Goal: Information Seeking & Learning: Compare options

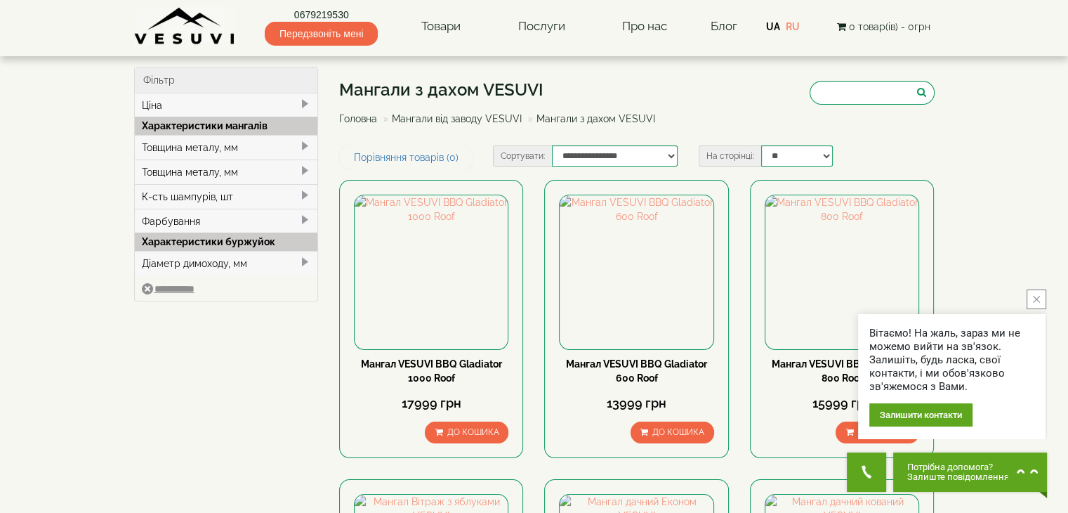
click at [1034, 306] on button "close button" at bounding box center [1037, 299] width 20 height 20
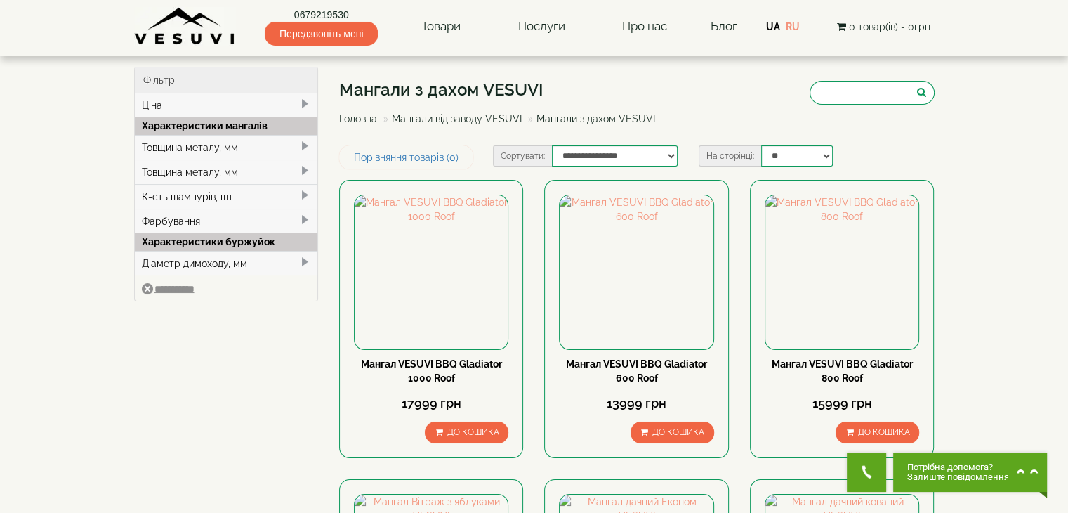
click at [220, 144] on div "Товщина металу, мм" at bounding box center [226, 147] width 183 height 25
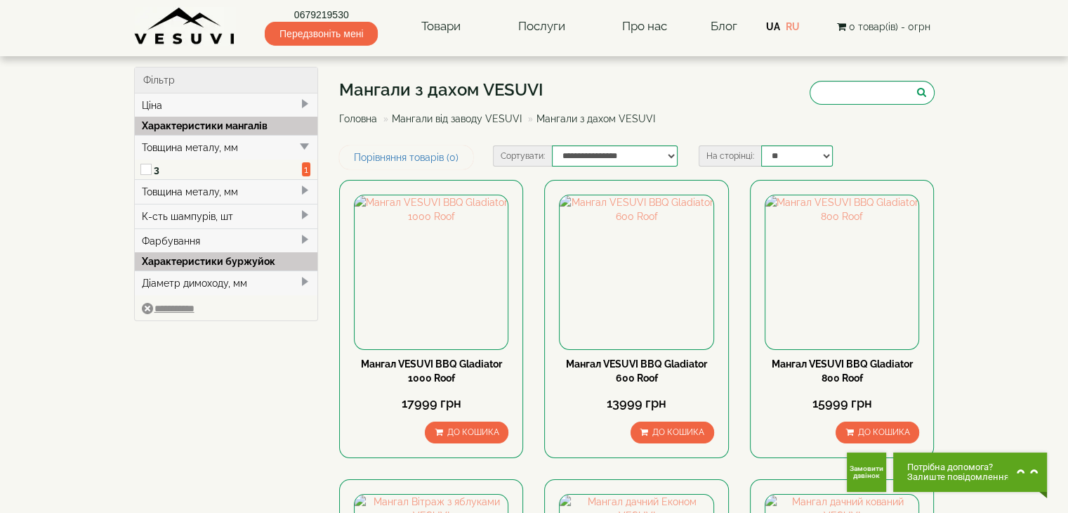
click at [290, 190] on div "Товщина металу, мм" at bounding box center [226, 191] width 183 height 25
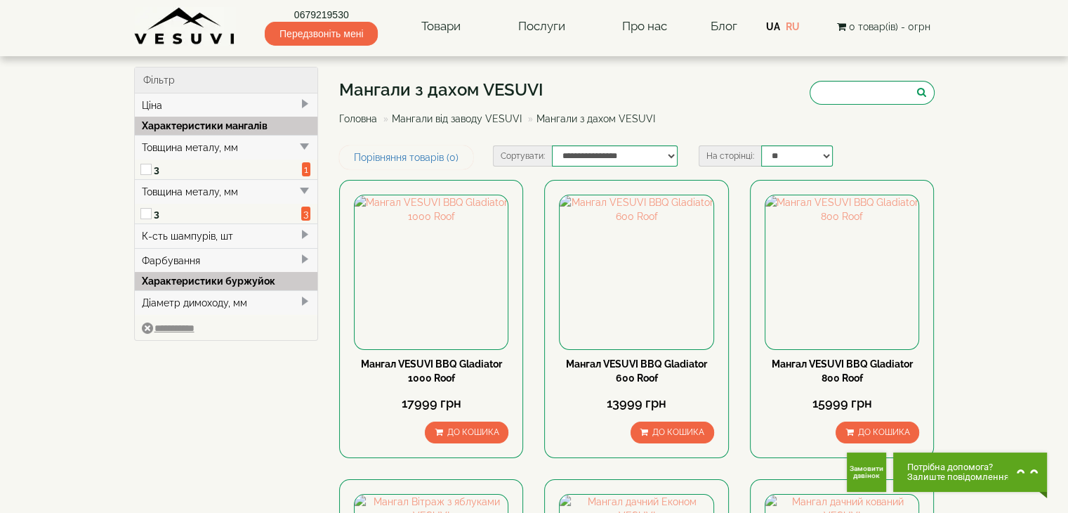
click at [290, 190] on div "Товщина металу, мм" at bounding box center [226, 191] width 183 height 25
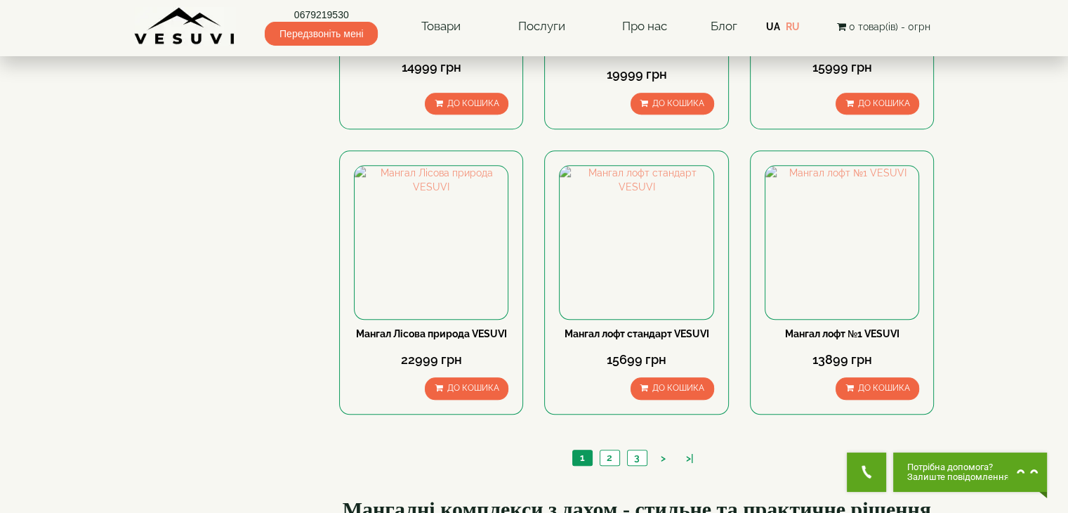
scroll to position [1264, 0]
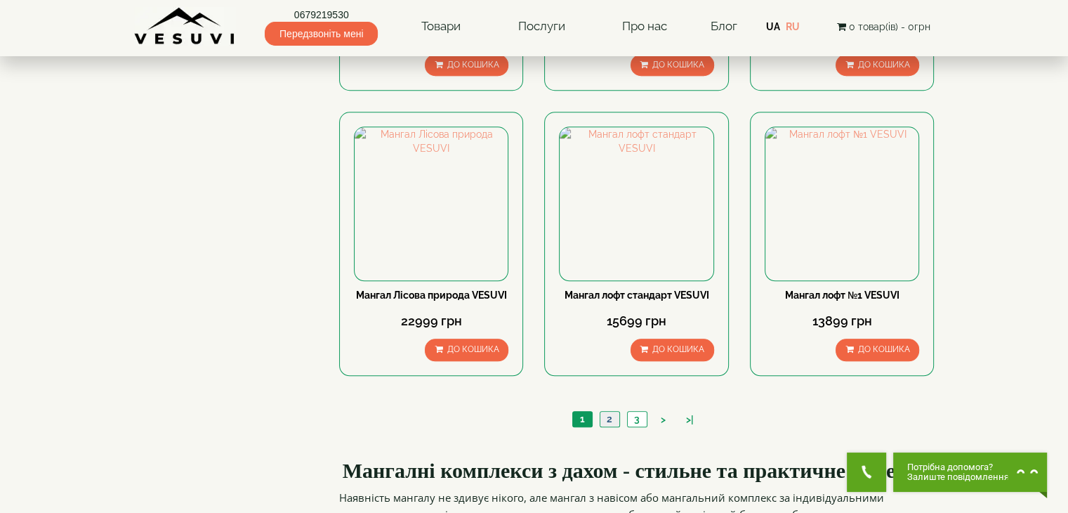
click at [607, 416] on link "2" at bounding box center [610, 418] width 20 height 15
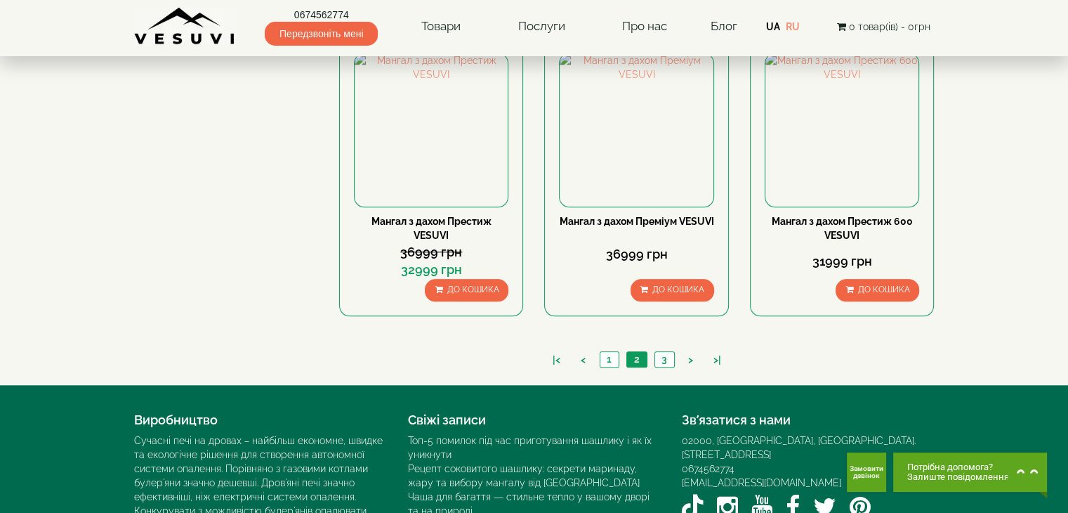
scroll to position [1334, 0]
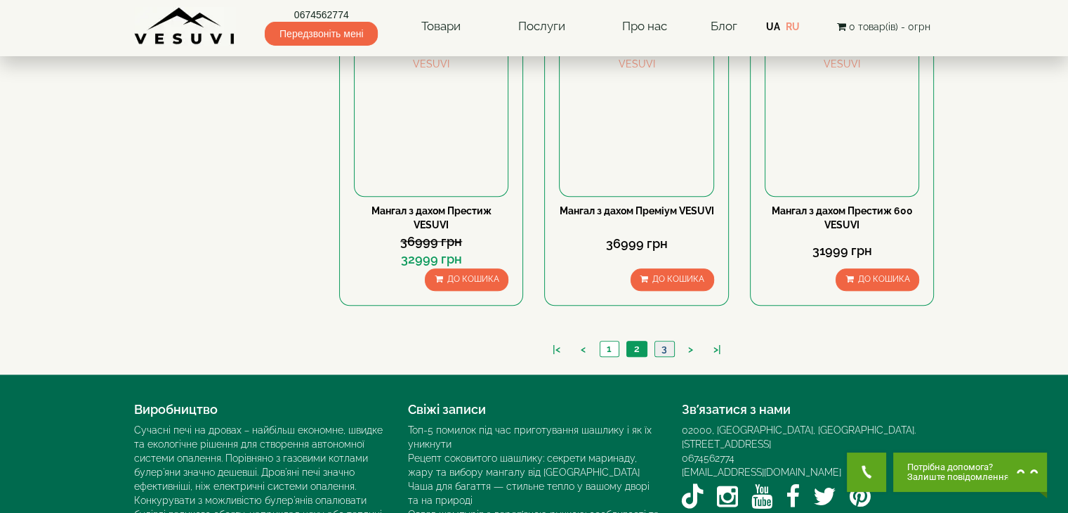
click at [663, 346] on link "3" at bounding box center [664, 348] width 20 height 15
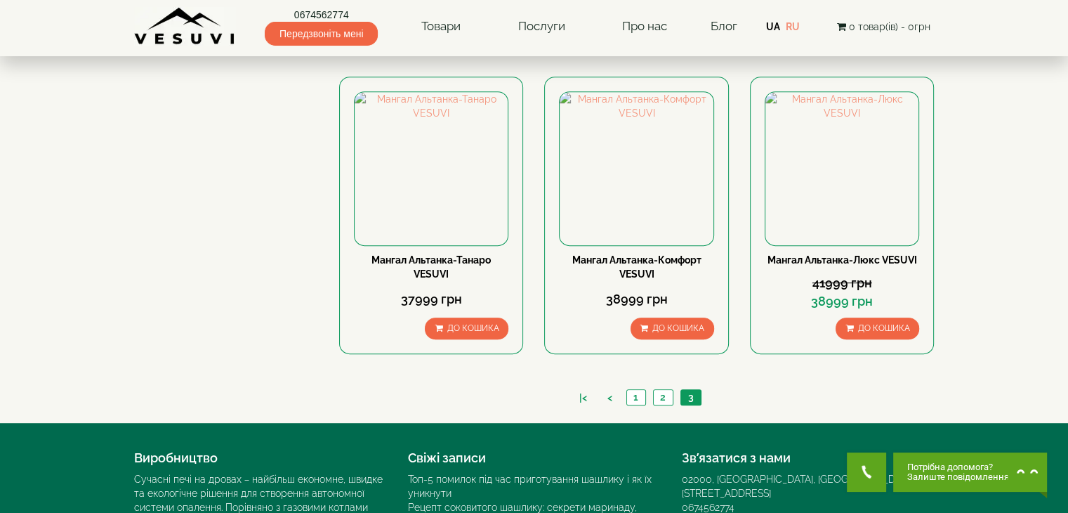
scroll to position [702, 0]
